Goal: Contribute content: Contribute content

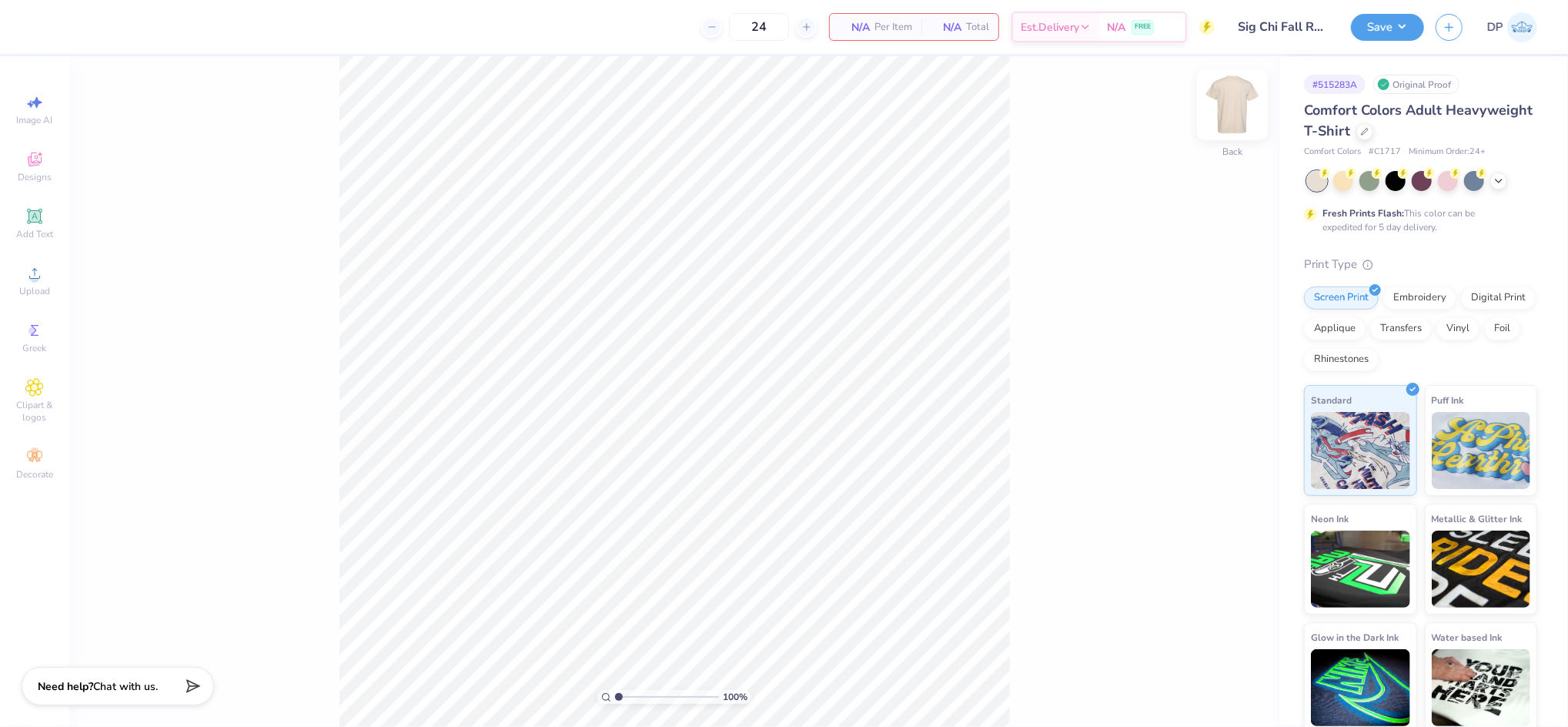
click at [1227, 113] on img at bounding box center [1233, 105] width 62 height 62
click at [31, 285] on span "Upload" at bounding box center [34, 291] width 30 height 12
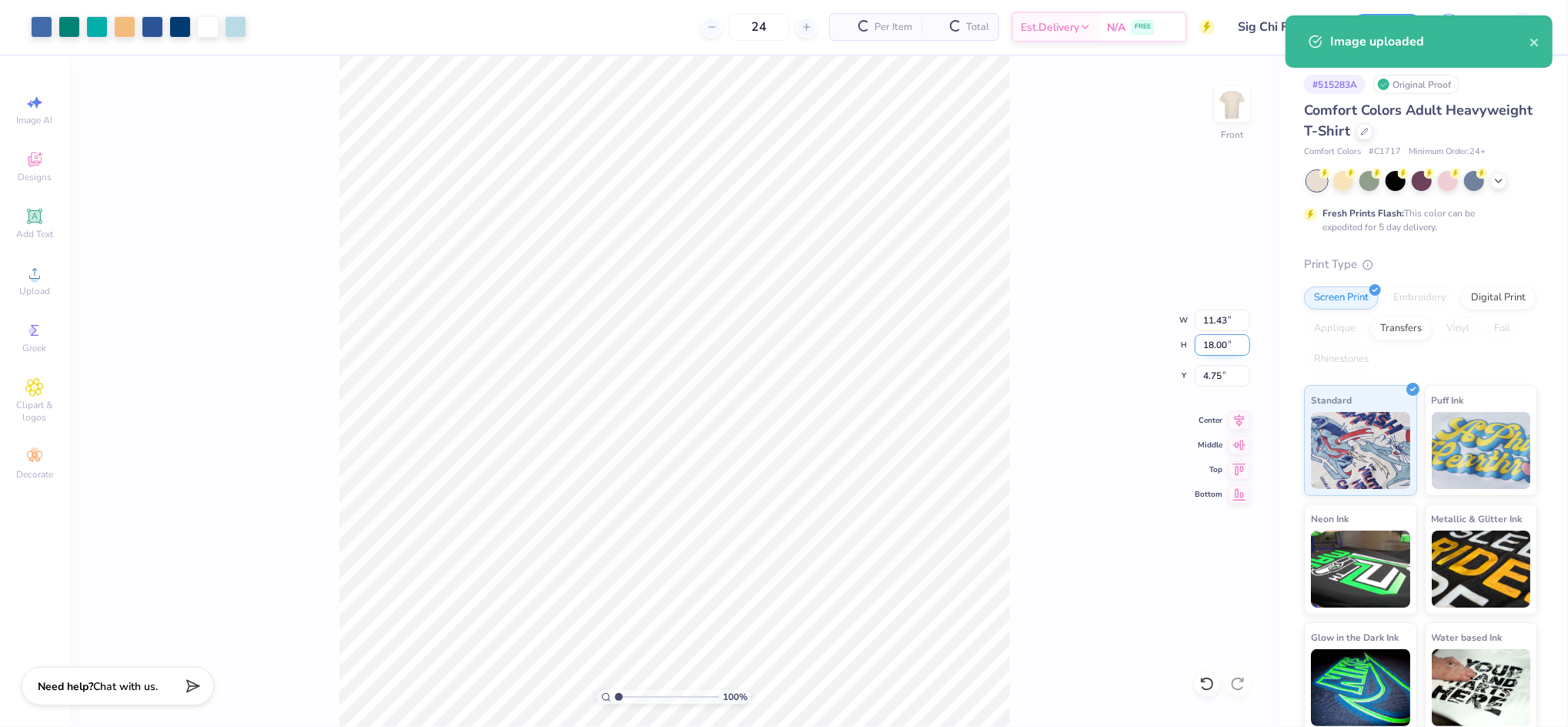
click at [1212, 346] on input "18.00" at bounding box center [1222, 345] width 55 height 21
type input "15"
type input "9.53"
type input "15.00"
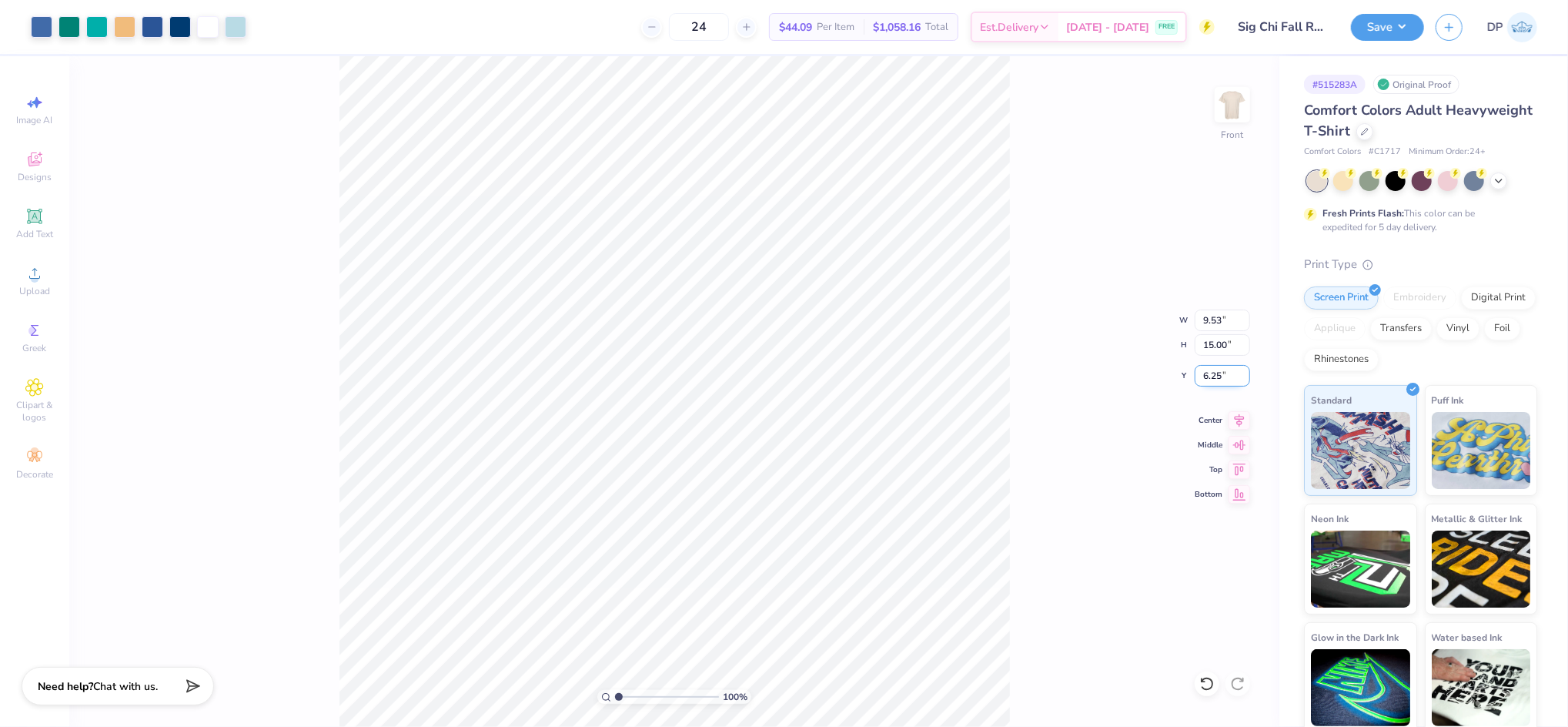
click at [1212, 378] on input "6.25" at bounding box center [1222, 376] width 55 height 21
type input "3.00"
click at [1239, 115] on img at bounding box center [1233, 105] width 62 height 62
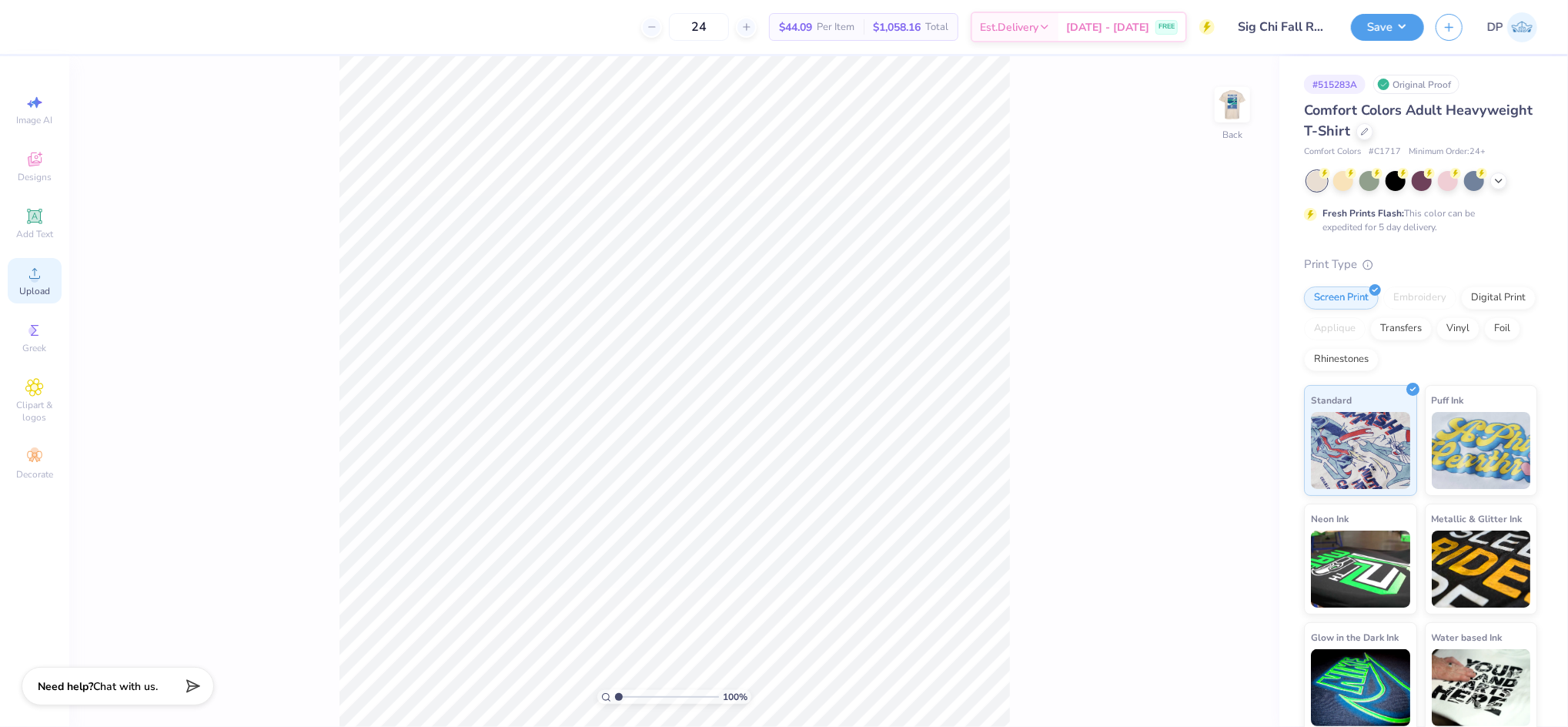
click at [30, 287] on span "Upload" at bounding box center [34, 291] width 30 height 12
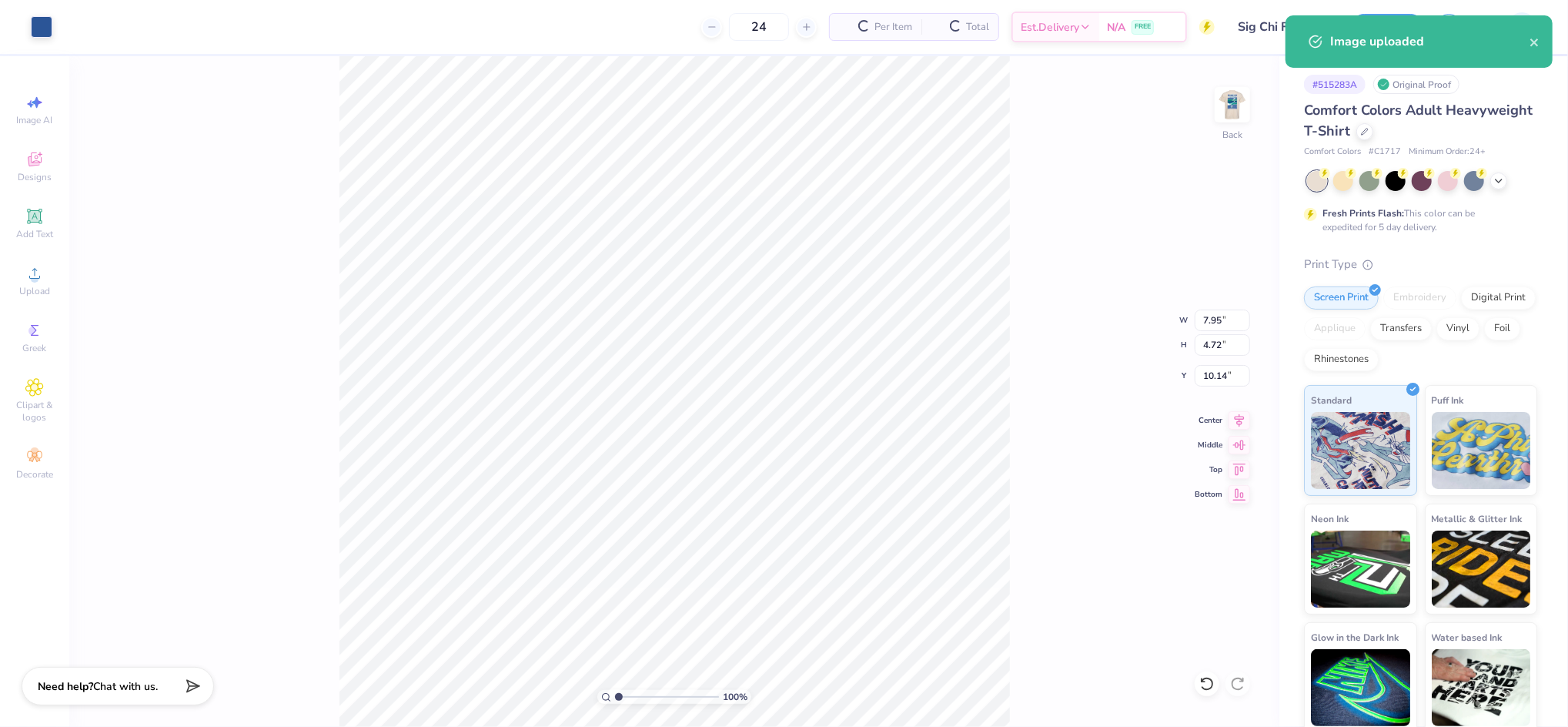
type input "3.99"
click at [41, 220] on icon at bounding box center [35, 216] width 15 height 15
type input "5.59"
type input "1.62"
type input "11.69"
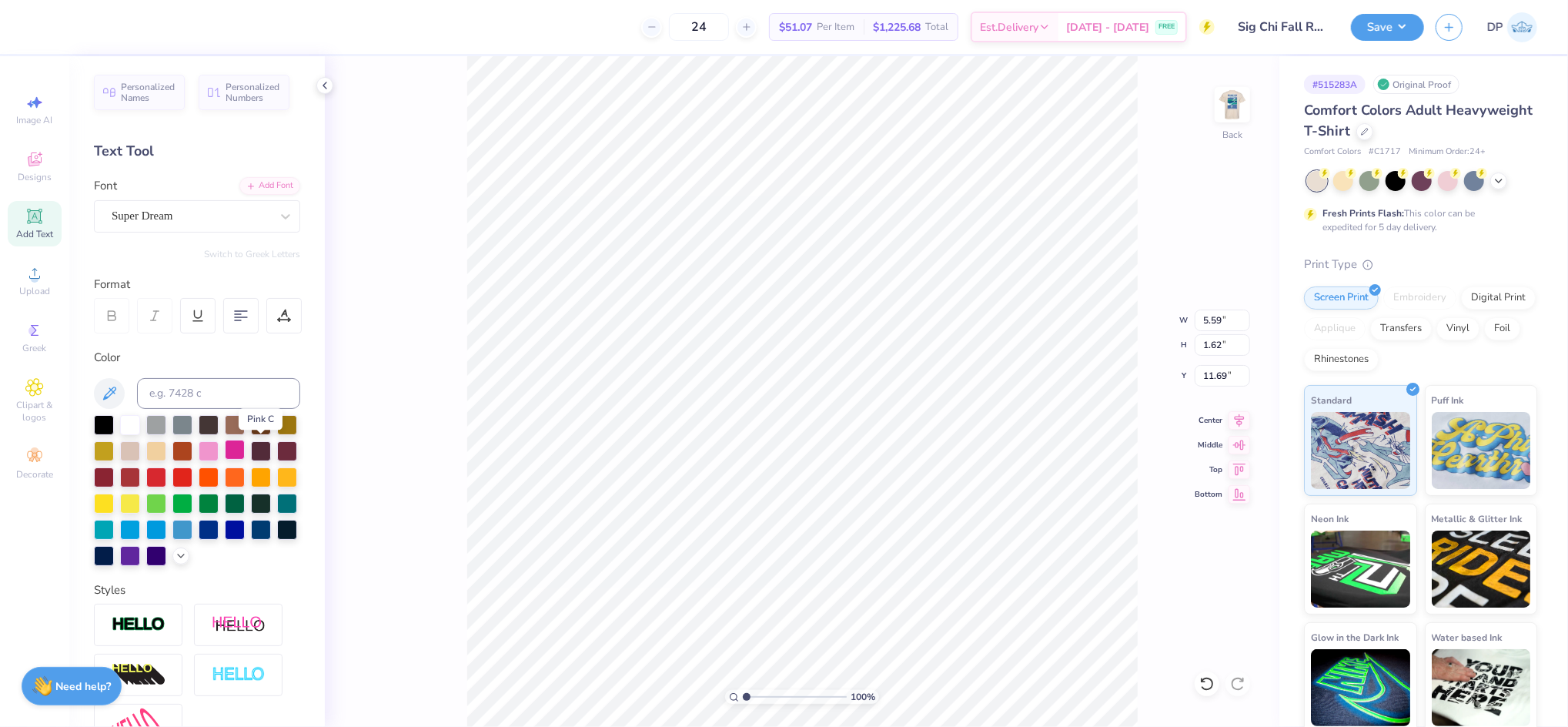
click at [245, 448] on div at bounding box center [235, 450] width 20 height 20
type textarea "Fall Rush"
click at [259, 189] on div "Add Font" at bounding box center [270, 184] width 61 height 17
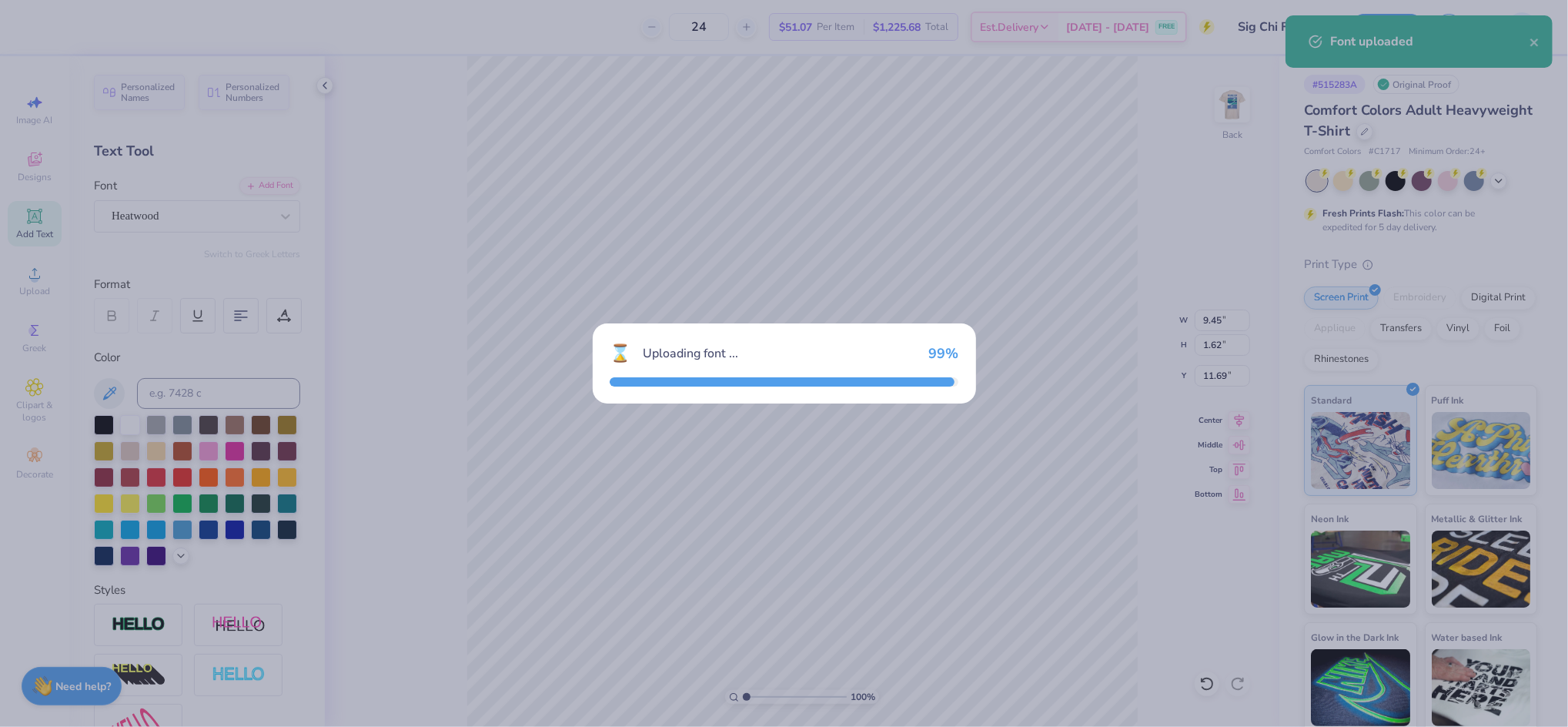
type input "14.17"
type input "3.24"
type input "10.88"
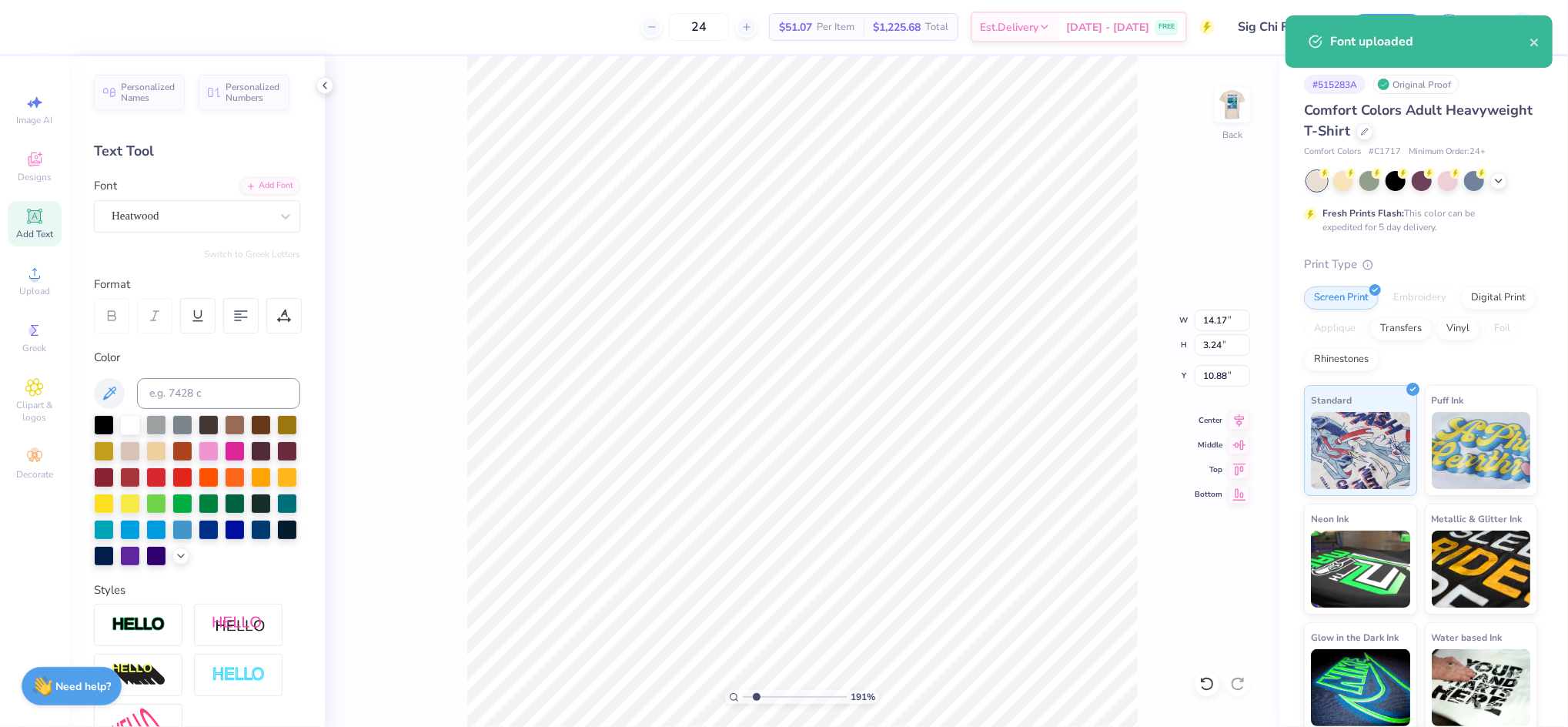
drag, startPoint x: 745, startPoint y: 696, endPoint x: 756, endPoint y: 695, distance: 11.0
type input "1.91"
click at [756, 695] on input "range" at bounding box center [795, 697] width 104 height 14
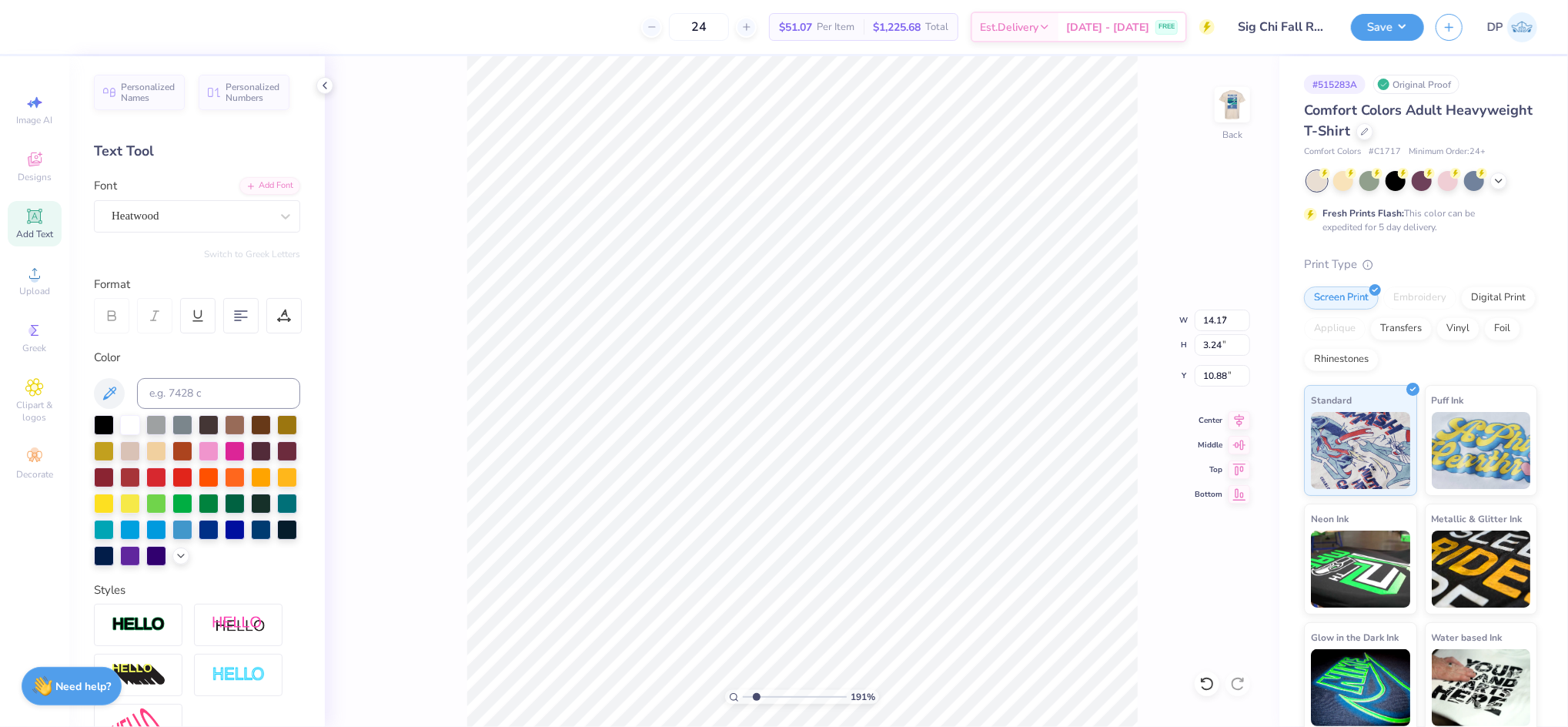
type input "3.48"
type input "0.80"
type input "7.92"
drag, startPoint x: 754, startPoint y: 697, endPoint x: 767, endPoint y: 697, distance: 13.0
type input "2.94"
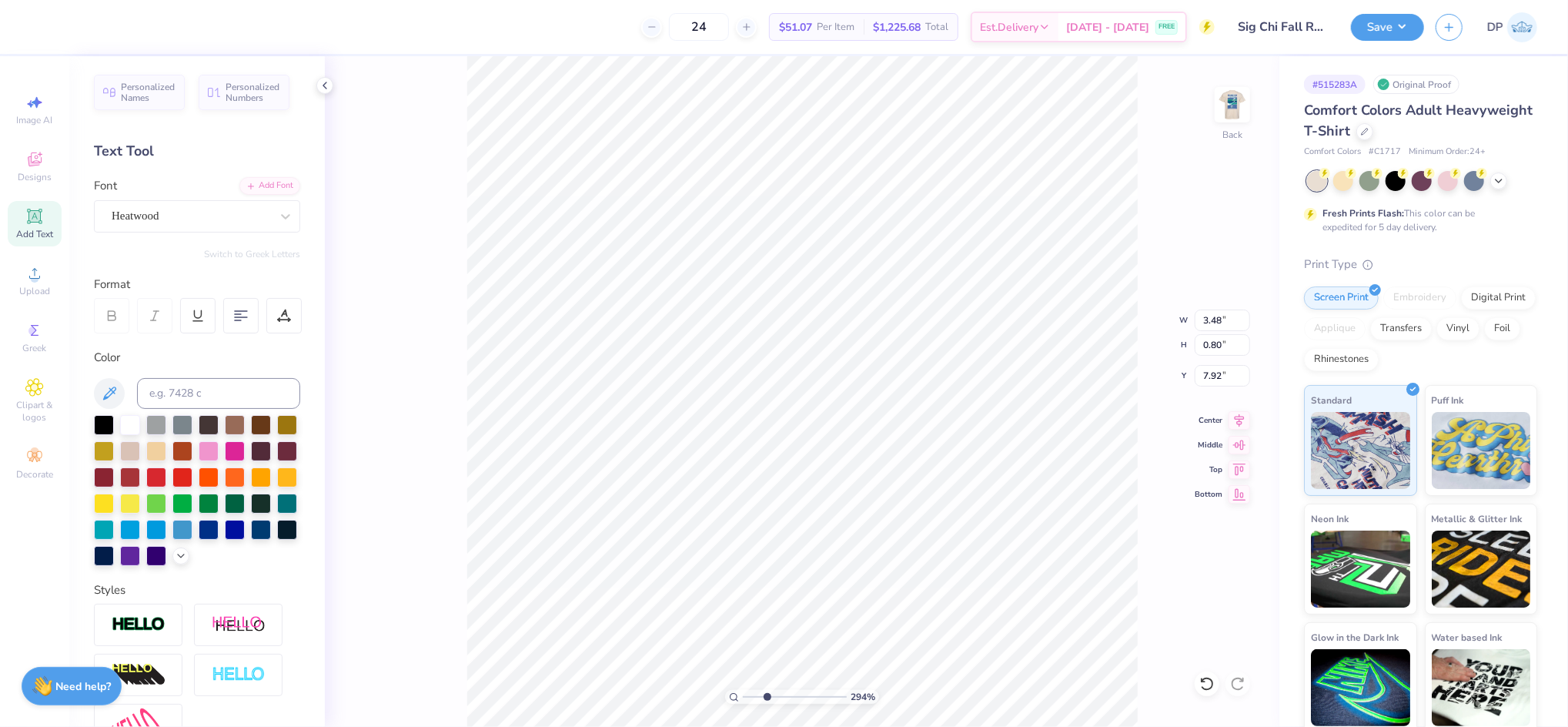
click at [767, 697] on input "range" at bounding box center [795, 697] width 104 height 14
type input "3.94"
type input "0.90"
type input "7.82"
type input "3.99"
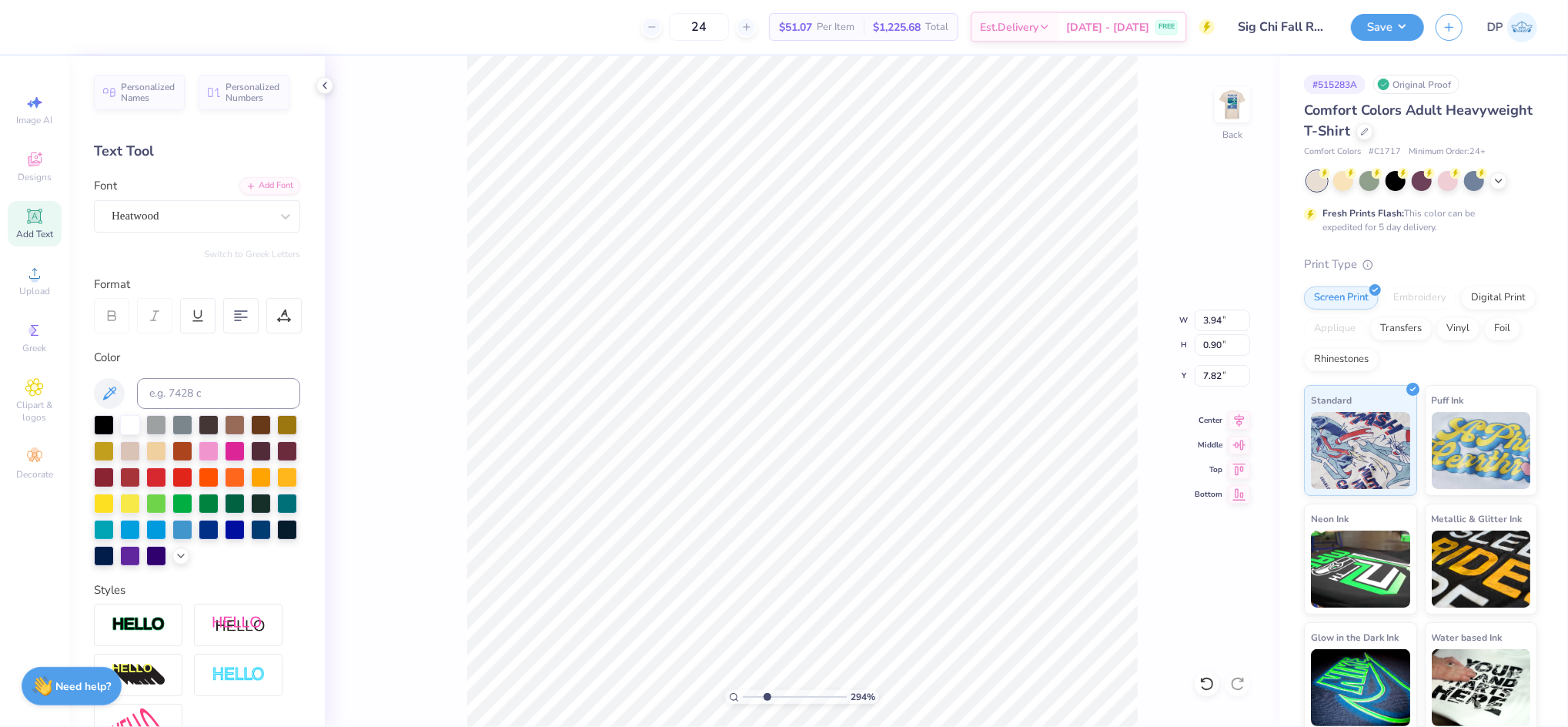
type input "0.91"
type input "7.80"
click at [962, 463] on li "Ungroup" at bounding box center [976, 467] width 121 height 30
click at [229, 381] on input at bounding box center [218, 393] width 163 height 30
type input "7685"
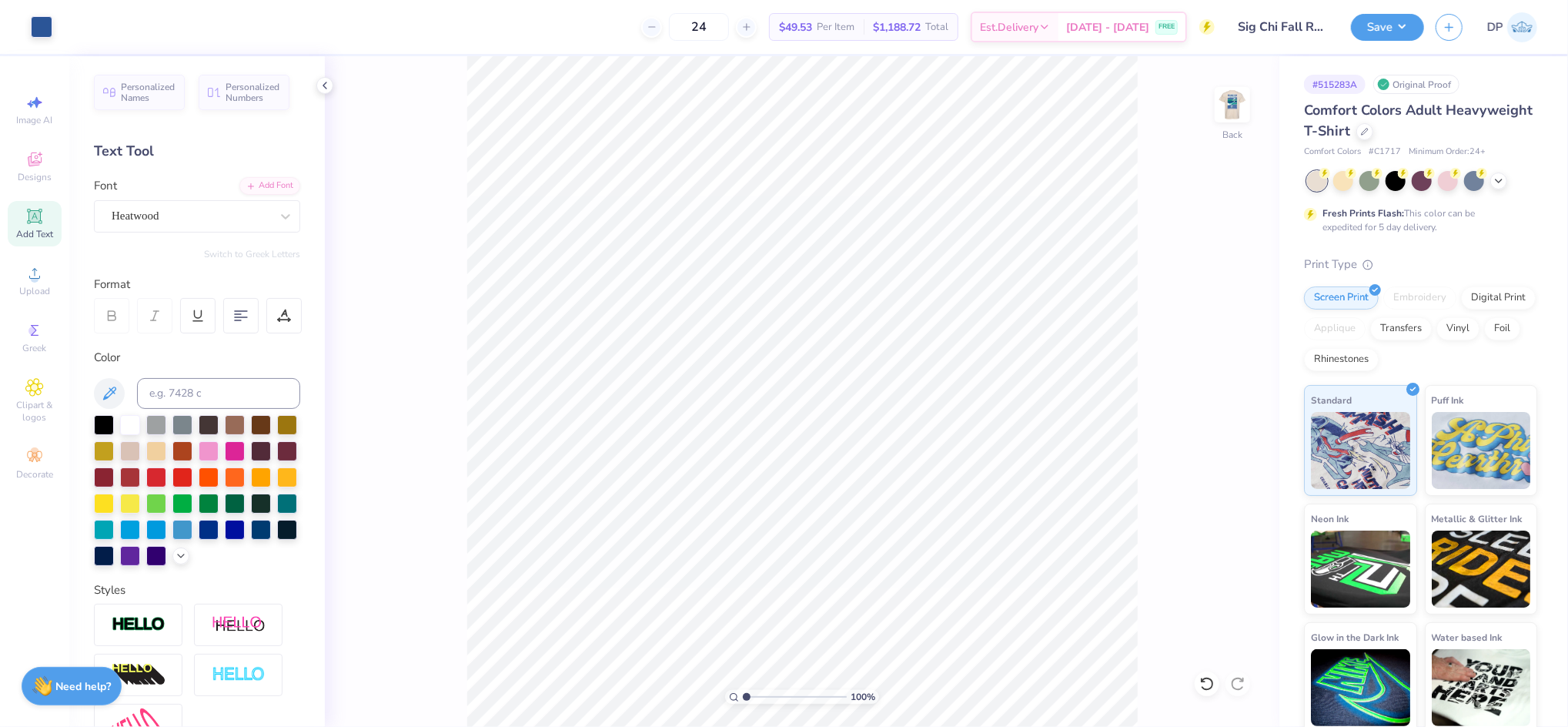
drag, startPoint x: 765, startPoint y: 694, endPoint x: 733, endPoint y: 693, distance: 32.0
type input "1"
click at [743, 701] on input "range" at bounding box center [795, 697] width 104 height 14
click at [828, 537] on li "Group" at bounding box center [845, 542] width 121 height 30
click at [1219, 312] on input "7.95" at bounding box center [1222, 321] width 55 height 21
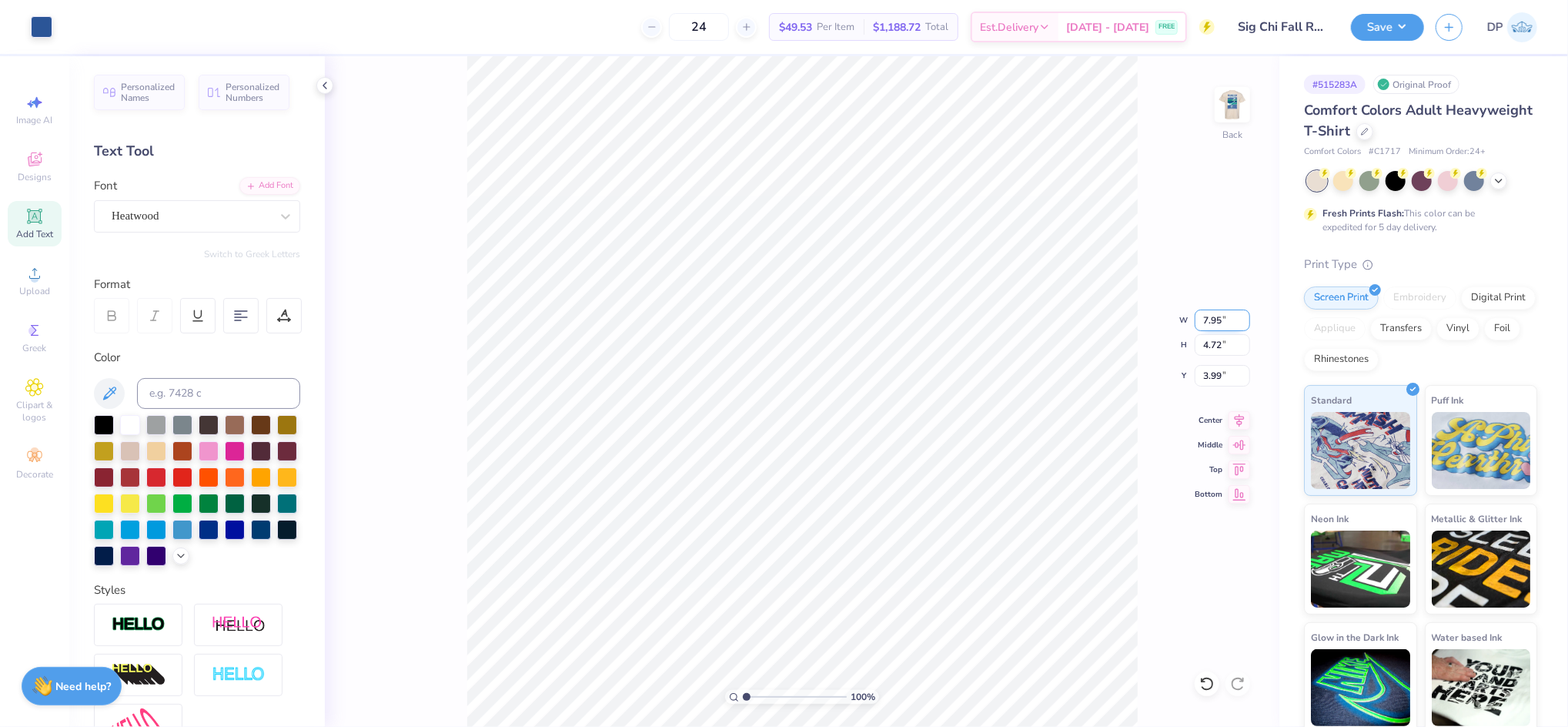
click at [1219, 312] on input "7.95" at bounding box center [1222, 321] width 55 height 21
click at [1205, 317] on input "3.5" at bounding box center [1222, 321] width 55 height 21
type input "3.50"
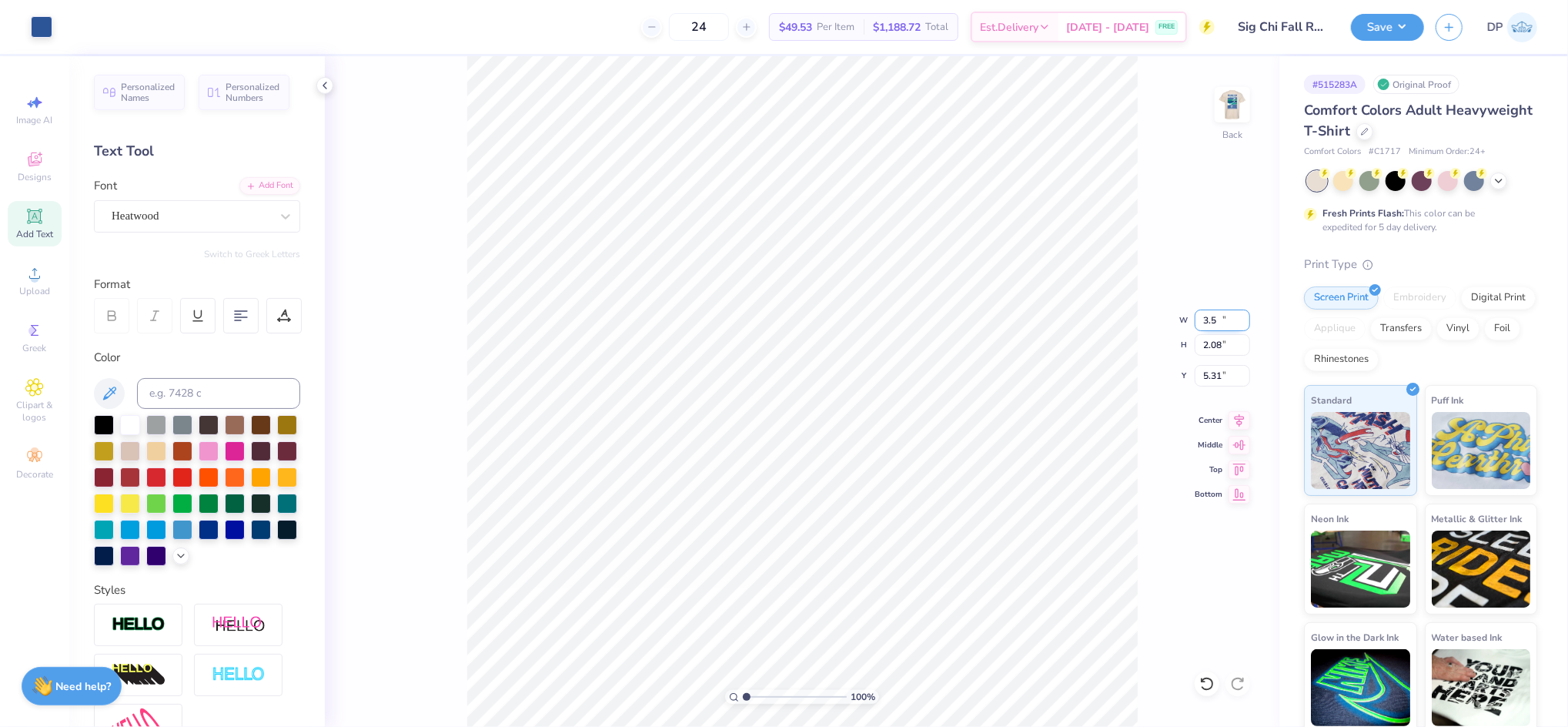
type input "2.08"
click at [1210, 370] on input "5.31" at bounding box center [1222, 376] width 55 height 21
type input "3.00"
click at [1233, 99] on img at bounding box center [1233, 105] width 62 height 62
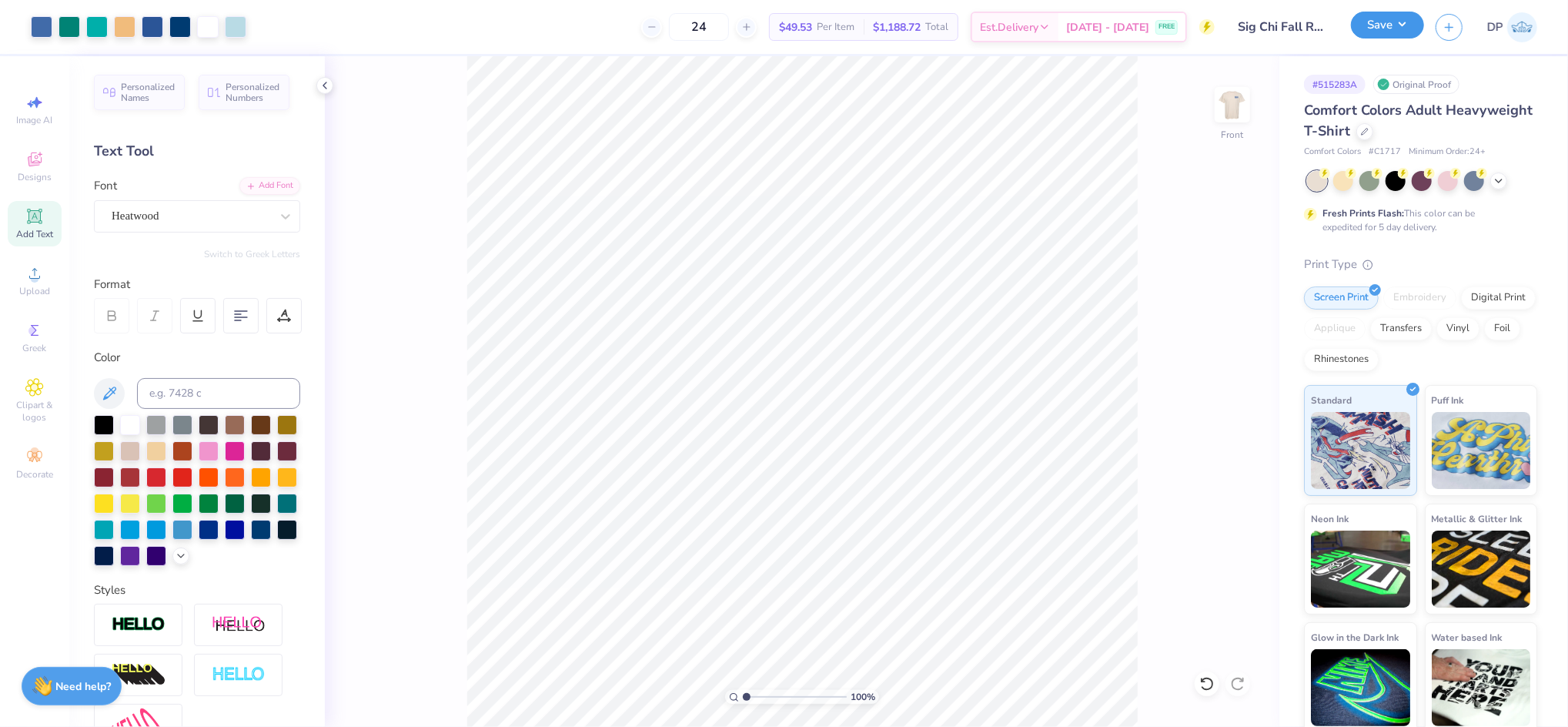
click at [1383, 23] on button "Save" at bounding box center [1388, 25] width 73 height 27
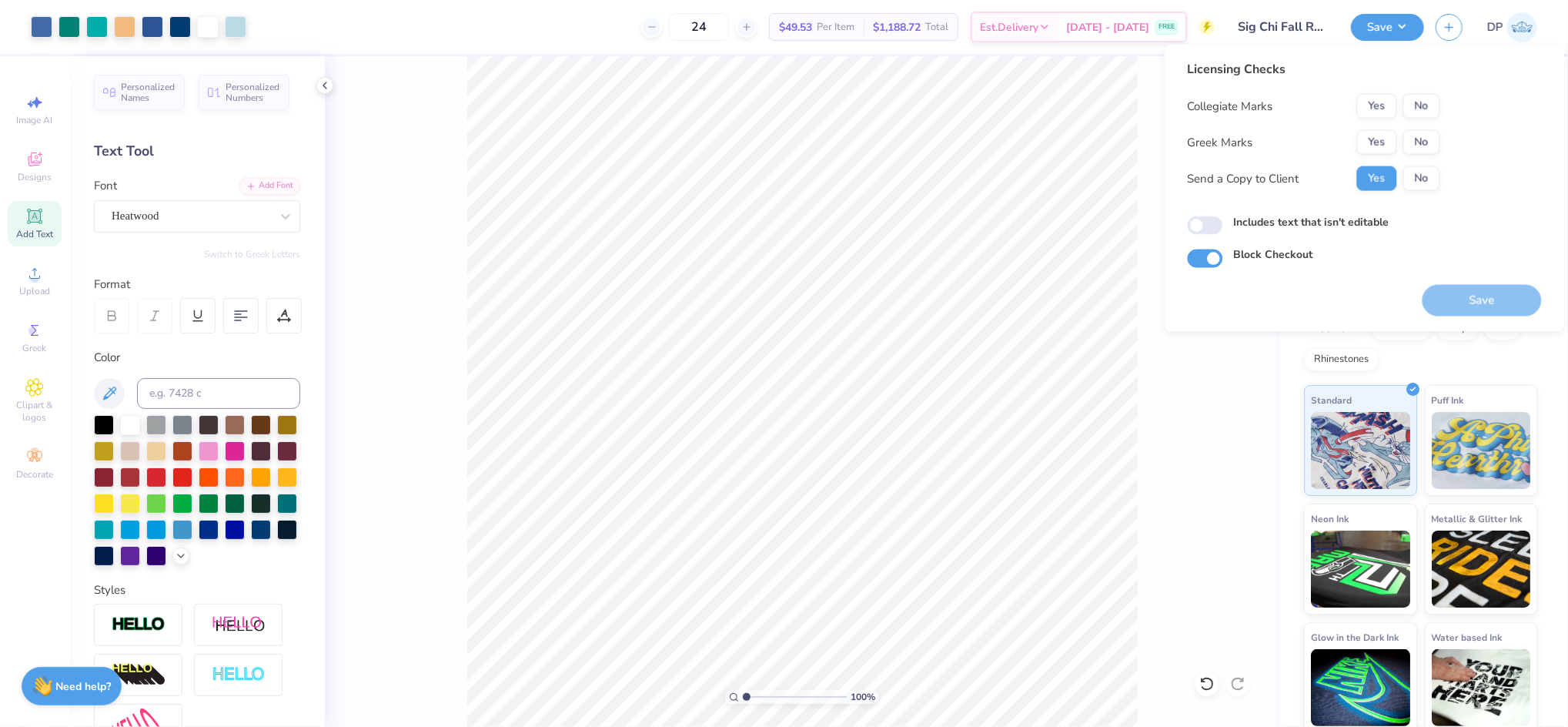
click at [1383, 148] on button "Yes" at bounding box center [1377, 143] width 40 height 25
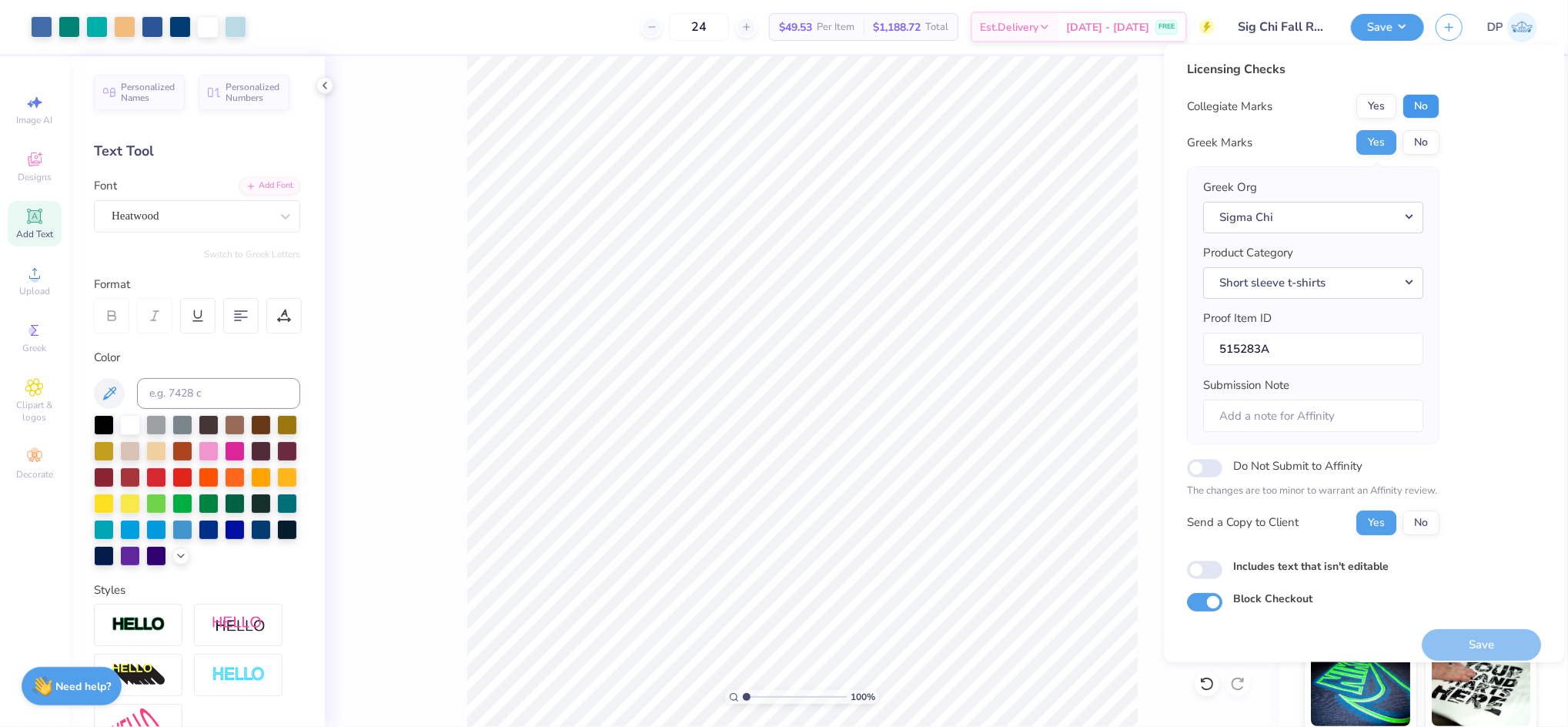
click at [1418, 107] on button "No" at bounding box center [1421, 106] width 37 height 25
click at [1307, 560] on label "Includes text that isn't editable" at bounding box center [1312, 566] width 156 height 16
click at [1224, 560] on input "Includes text that isn't editable" at bounding box center [1205, 569] width 35 height 18
checkbox input "true"
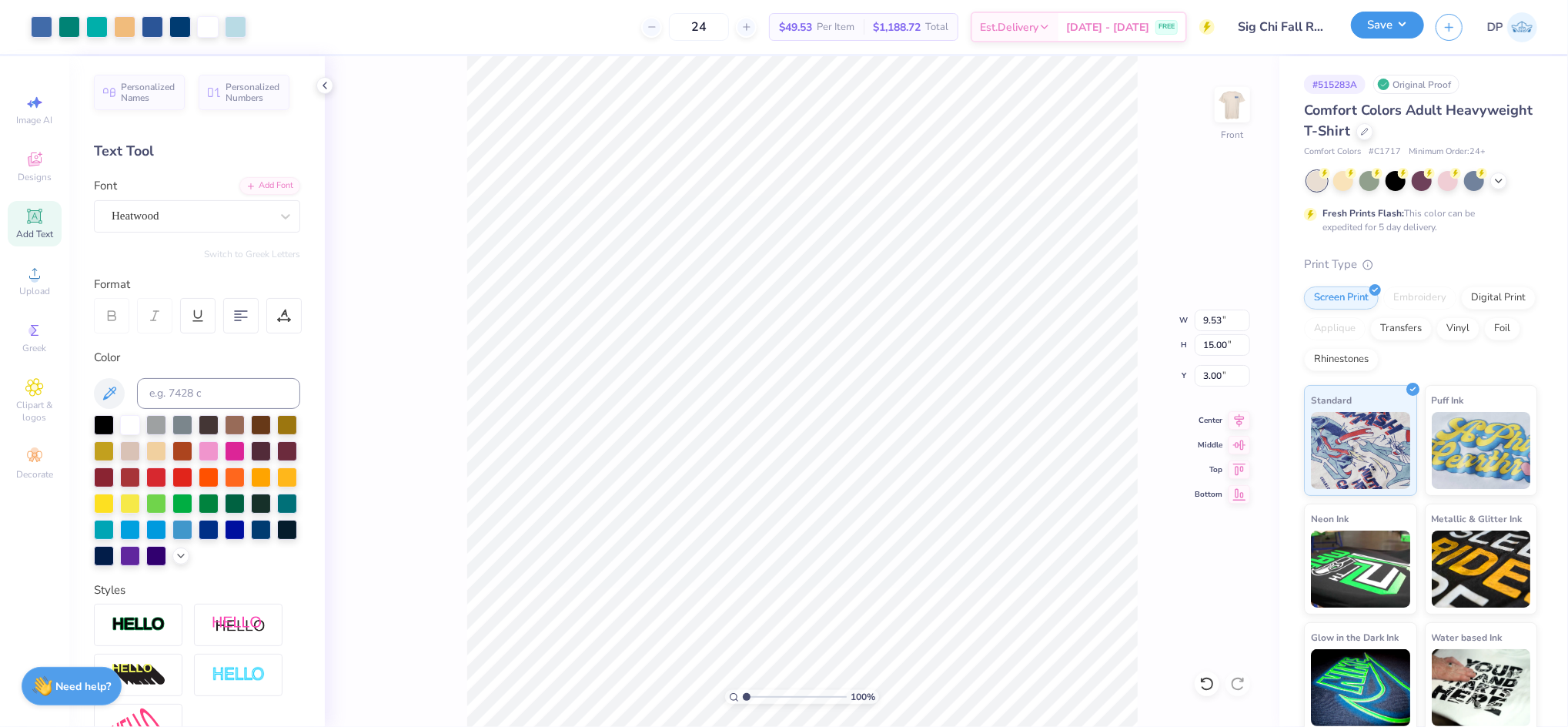
click at [1374, 29] on button "Save" at bounding box center [1388, 25] width 73 height 27
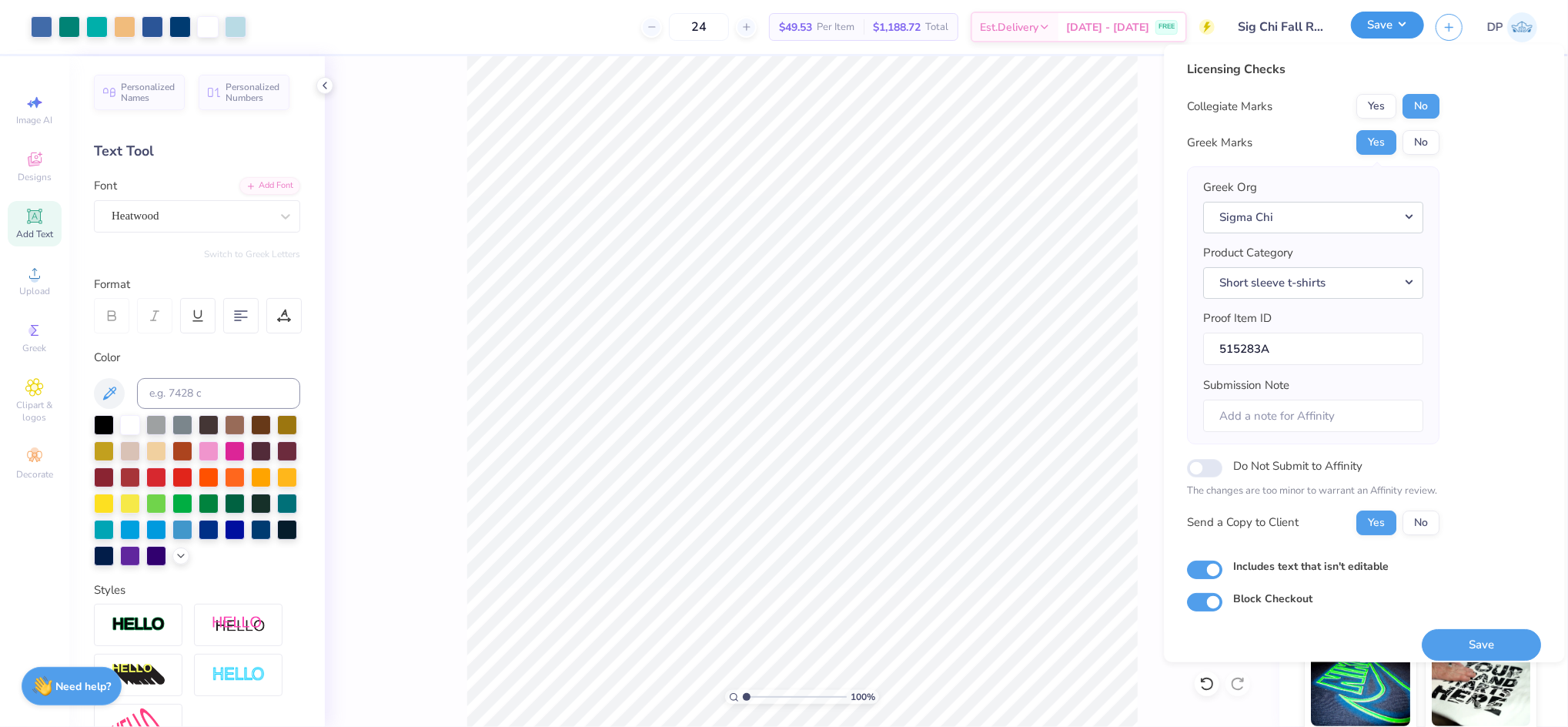
click at [1374, 29] on button "Save" at bounding box center [1388, 25] width 73 height 27
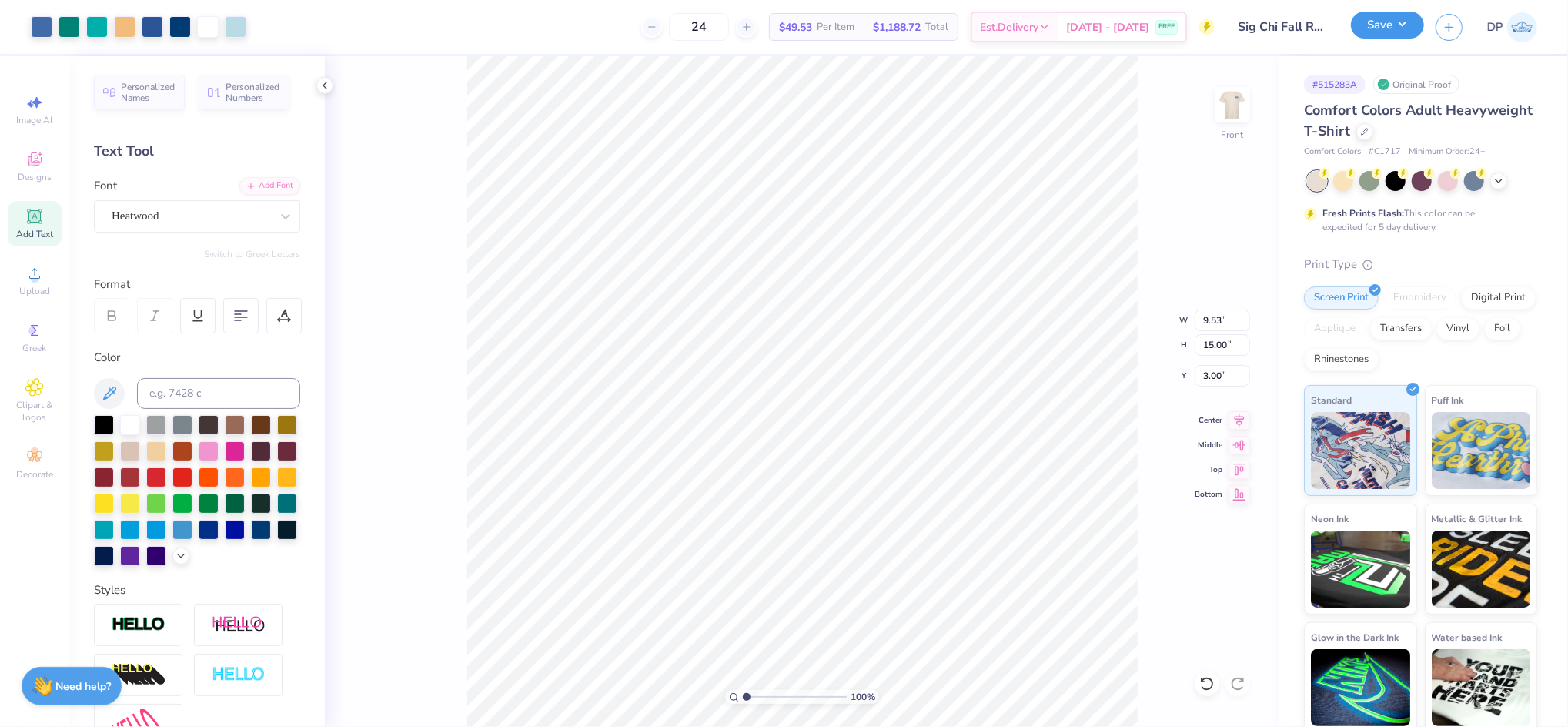
click at [1374, 29] on button "Save" at bounding box center [1388, 25] width 73 height 27
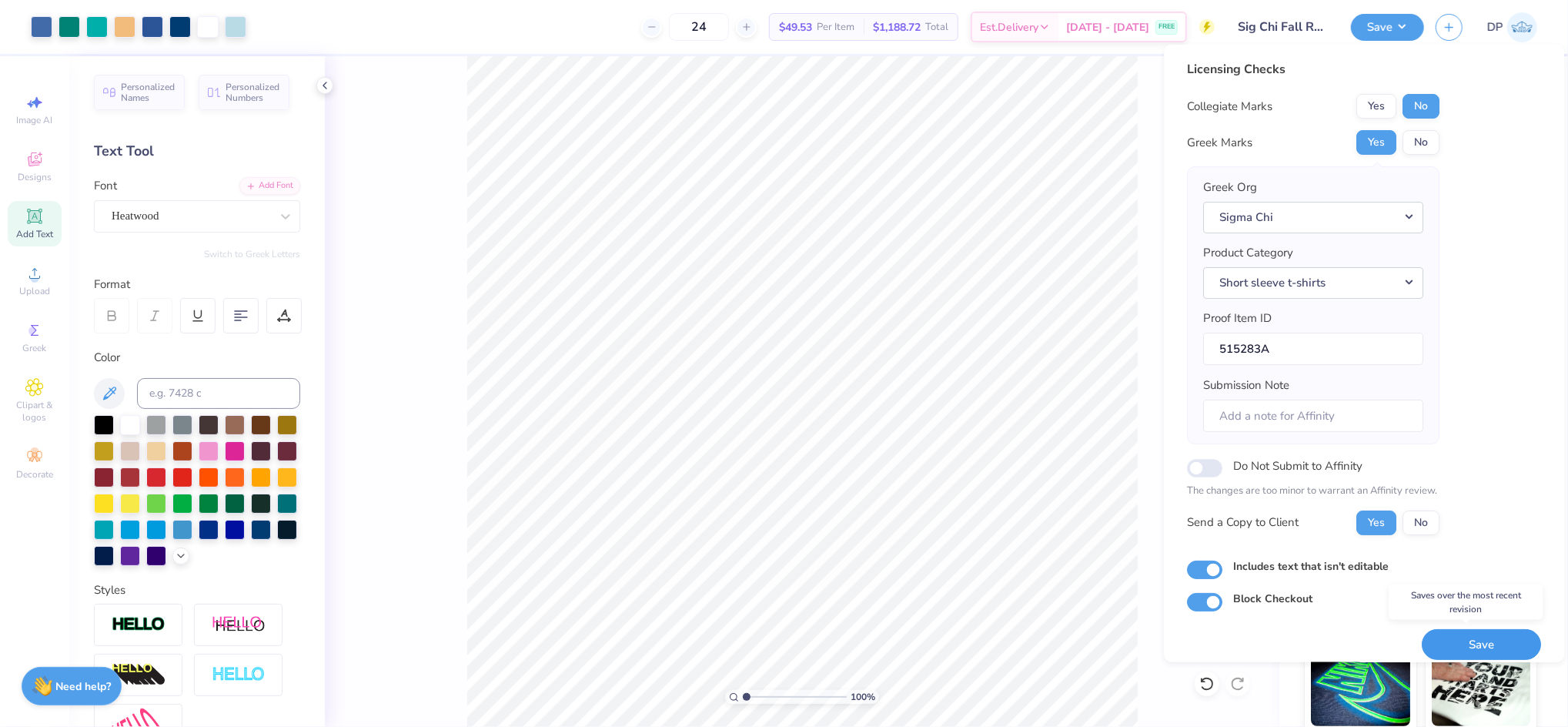
click at [1451, 638] on button "Save" at bounding box center [1482, 644] width 119 height 31
